Goal: Check status: Check status

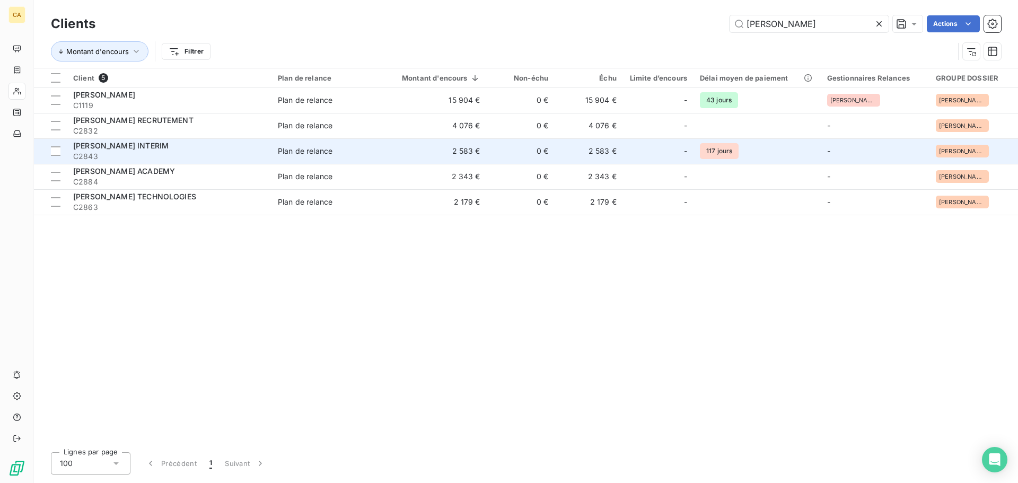
click at [378, 149] on td "Plan de relance" at bounding box center [326, 150] width 111 height 25
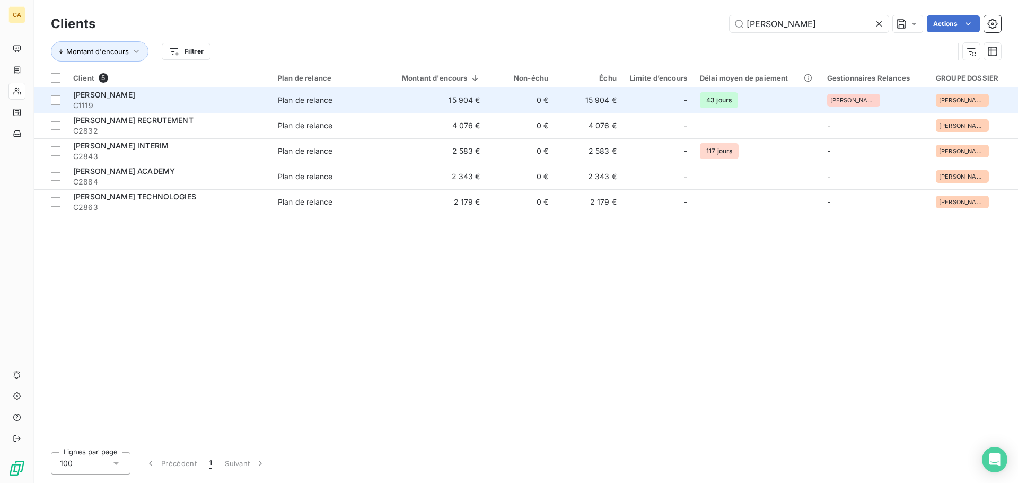
click at [225, 102] on span "C1119" at bounding box center [169, 105] width 192 height 11
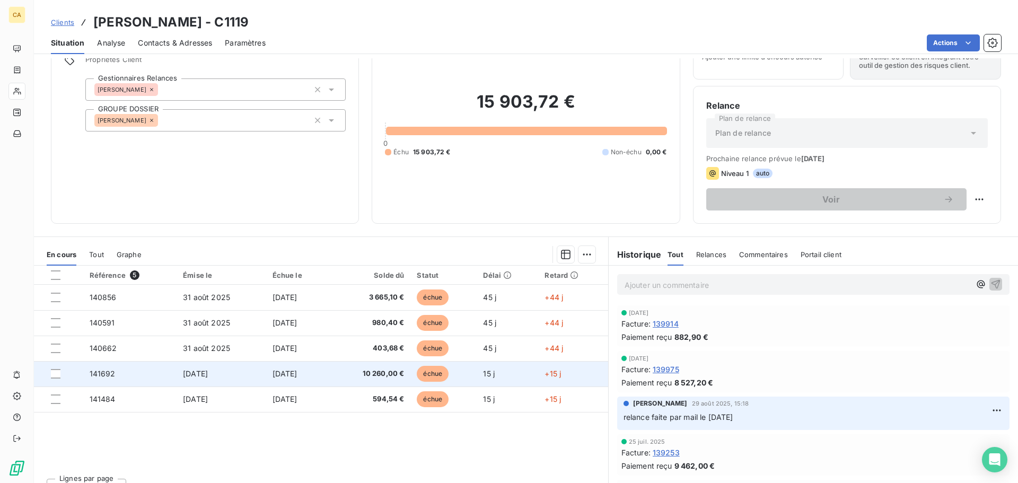
scroll to position [72, 0]
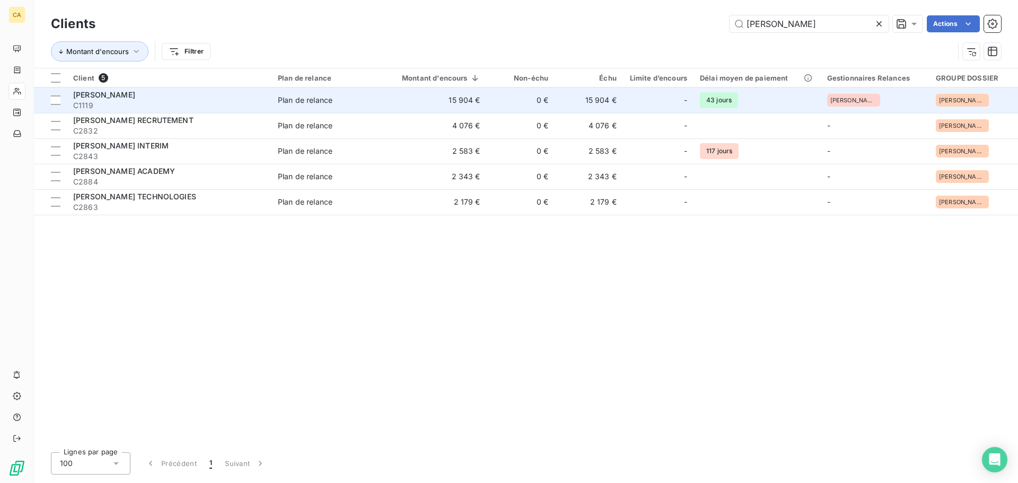
click at [152, 101] on span "C1119" at bounding box center [169, 105] width 192 height 11
